Goal: Information Seeking & Learning: Check status

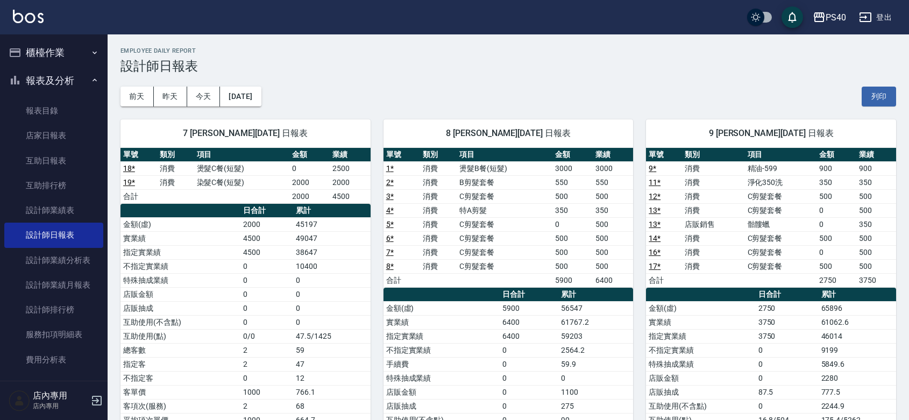
click at [377, 22] on div "PS40 登出" at bounding box center [454, 17] width 909 height 34
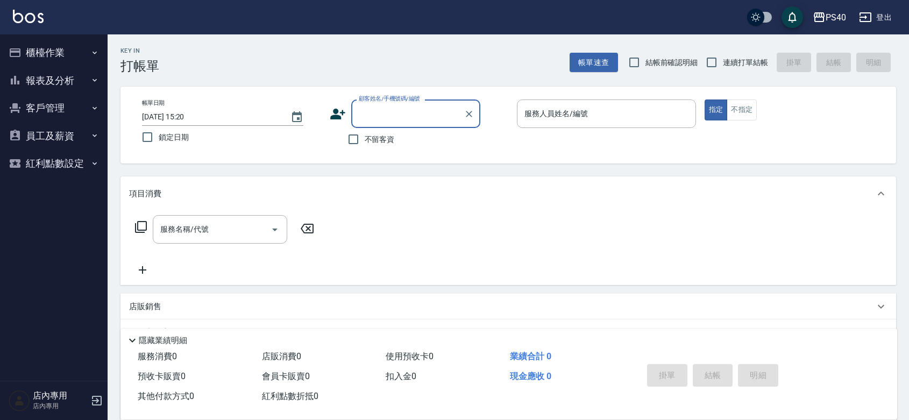
click at [52, 80] on button "報表及分析" at bounding box center [53, 81] width 99 height 28
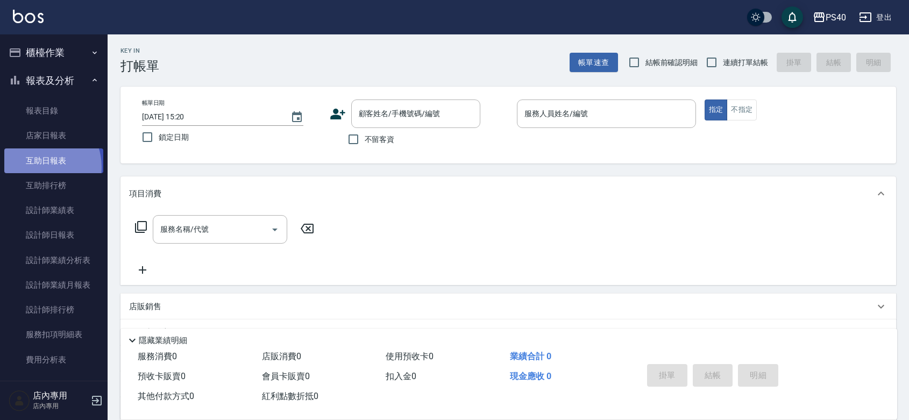
click at [38, 167] on link "互助日報表" at bounding box center [53, 160] width 99 height 25
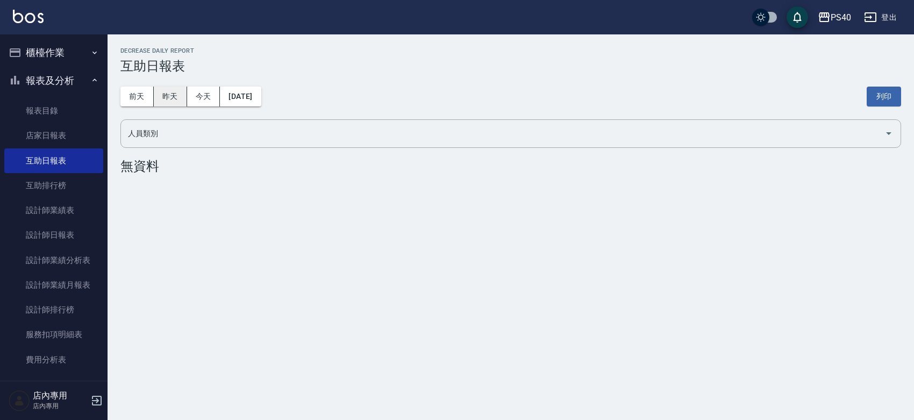
click at [178, 94] on button "昨天" at bounding box center [170, 97] width 33 height 20
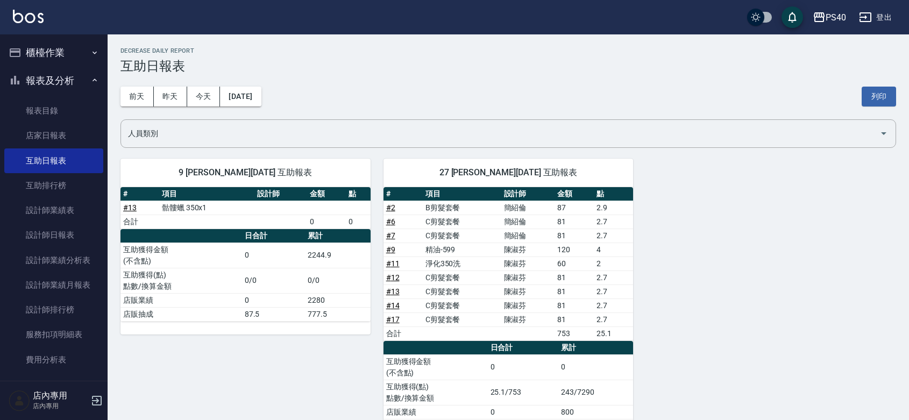
click at [454, 205] on td "B剪髮套餐" at bounding box center [462, 208] width 79 height 14
click at [444, 224] on td "C剪髮套餐" at bounding box center [462, 222] width 79 height 14
click at [445, 233] on td "C剪髮套餐" at bounding box center [462, 236] width 79 height 14
click at [450, 252] on td "精油-599" at bounding box center [462, 250] width 79 height 14
click at [452, 260] on td "淨化350洗" at bounding box center [462, 264] width 79 height 14
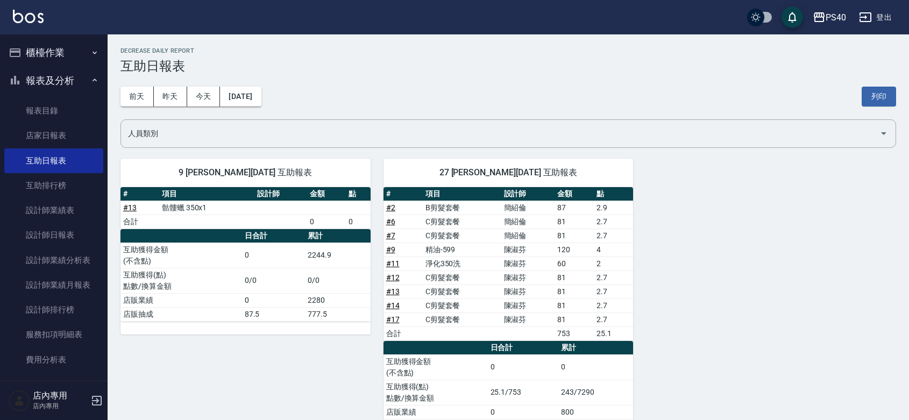
click at [453, 280] on td "C剪髮套餐" at bounding box center [462, 278] width 79 height 14
click at [453, 292] on td "C剪髮套餐" at bounding box center [462, 291] width 79 height 14
click at [453, 305] on td "C剪髮套餐" at bounding box center [462, 305] width 79 height 14
click at [456, 321] on td "C剪髮套餐" at bounding box center [462, 319] width 79 height 14
drag, startPoint x: 838, startPoint y: 277, endPoint x: 821, endPoint y: 273, distance: 17.7
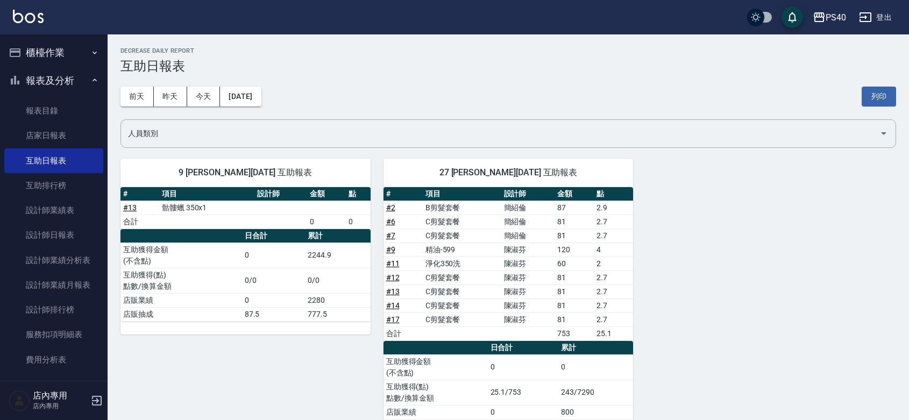
click at [837, 277] on div "9 陳淑芬 10/13/2025 互助報表 # 項目 設計師 金額 點 # 13 骷髏蠟 350x1 合計 0 0 日合計 累計 互助獲得金額 (不含點) 0…" at bounding box center [502, 296] width 788 height 301
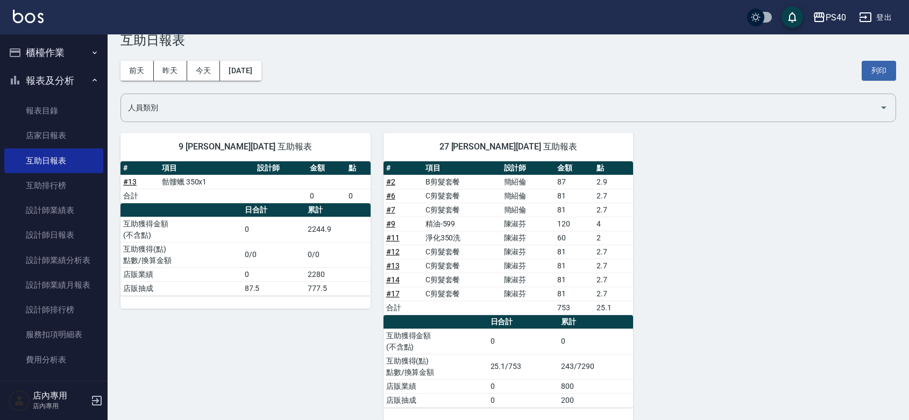
scroll to position [41, 0]
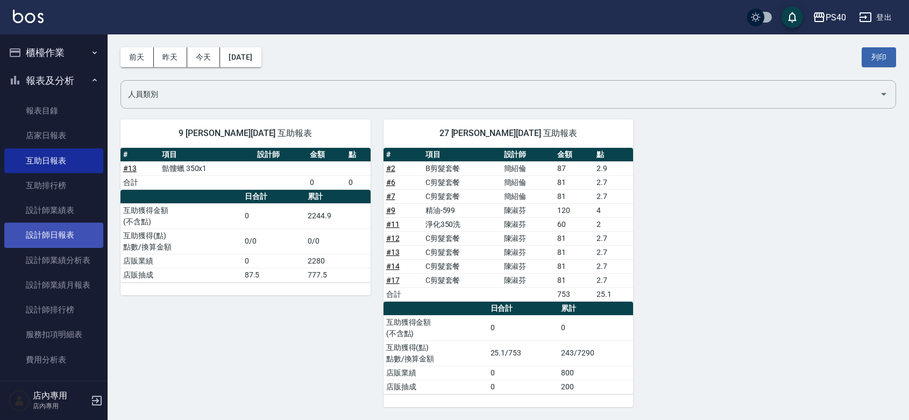
click at [70, 234] on link "設計師日報表" at bounding box center [53, 235] width 99 height 25
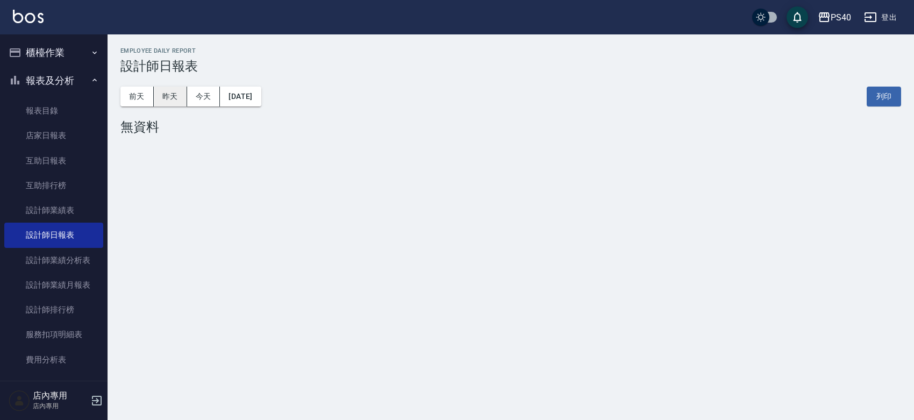
click at [168, 94] on button "昨天" at bounding box center [170, 97] width 33 height 20
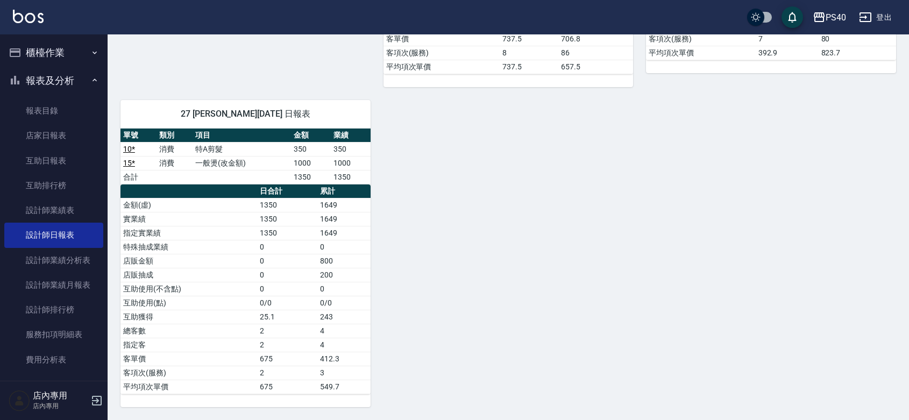
scroll to position [456, 0]
click at [261, 344] on td "2" at bounding box center [287, 345] width 60 height 14
click at [428, 339] on div "7 李宗翰 10/13/2025 日報表 單號 類別 項目 金額 業績 18 * 消費 燙髮C餐(短髮) 0 2500 19 * 消費 染髮C餐(短髮) 20…" at bounding box center [502, 31] width 788 height 752
click at [447, 203] on div "7 李宗翰 10/13/2025 日報表 單號 類別 項目 金額 業績 18 * 消費 燙髮C餐(短髮) 0 2500 19 * 消費 染髮C餐(短髮) 20…" at bounding box center [502, 31] width 788 height 752
